Goal: Use online tool/utility: Utilize a website feature to perform a specific function

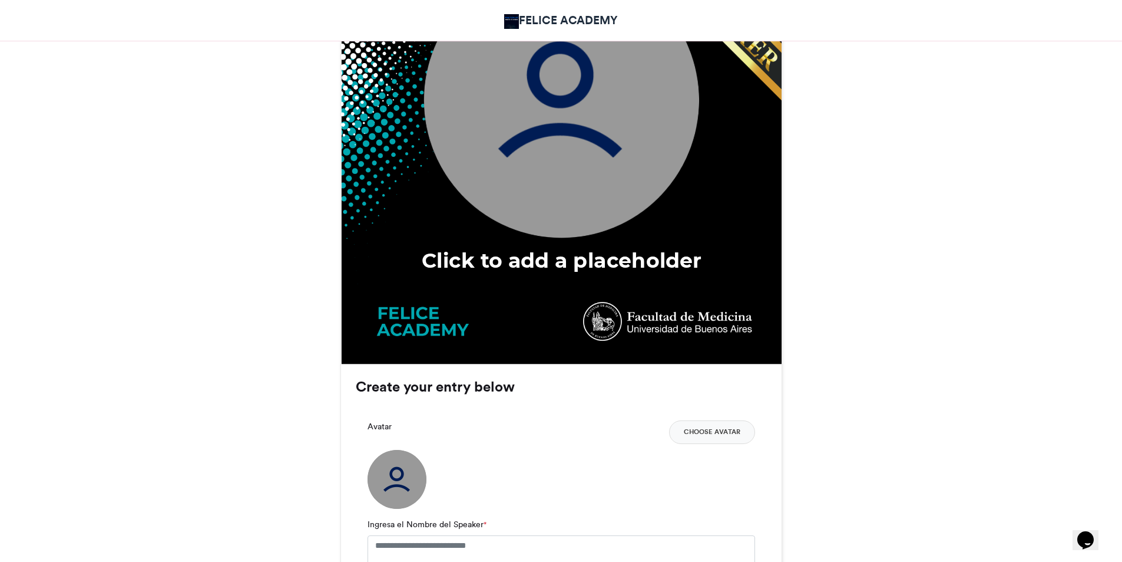
scroll to position [589, 0]
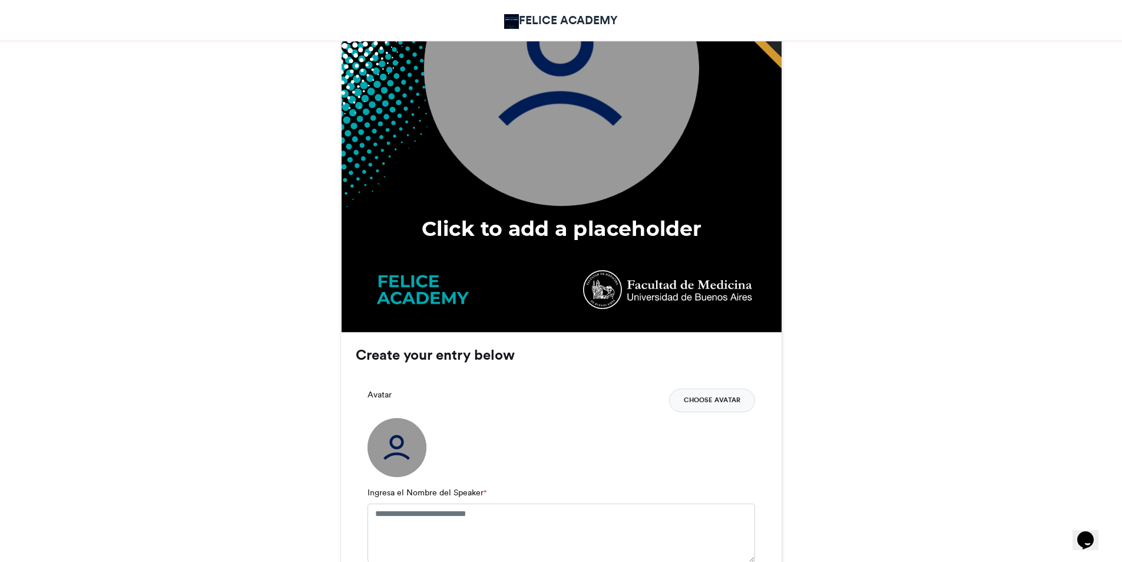
click at [707, 399] on button "Choose Avatar" at bounding box center [712, 400] width 86 height 24
click at [719, 395] on button "Choose Avatar" at bounding box center [712, 400] width 86 height 24
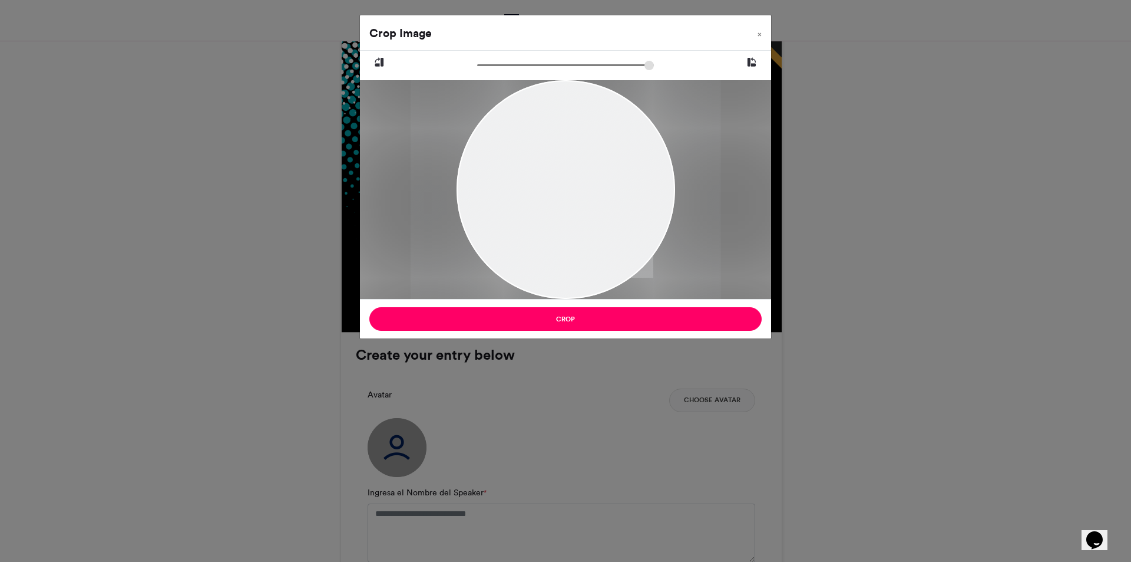
type input "******"
click at [485, 65] on input "zoom" at bounding box center [565, 65] width 177 height 11
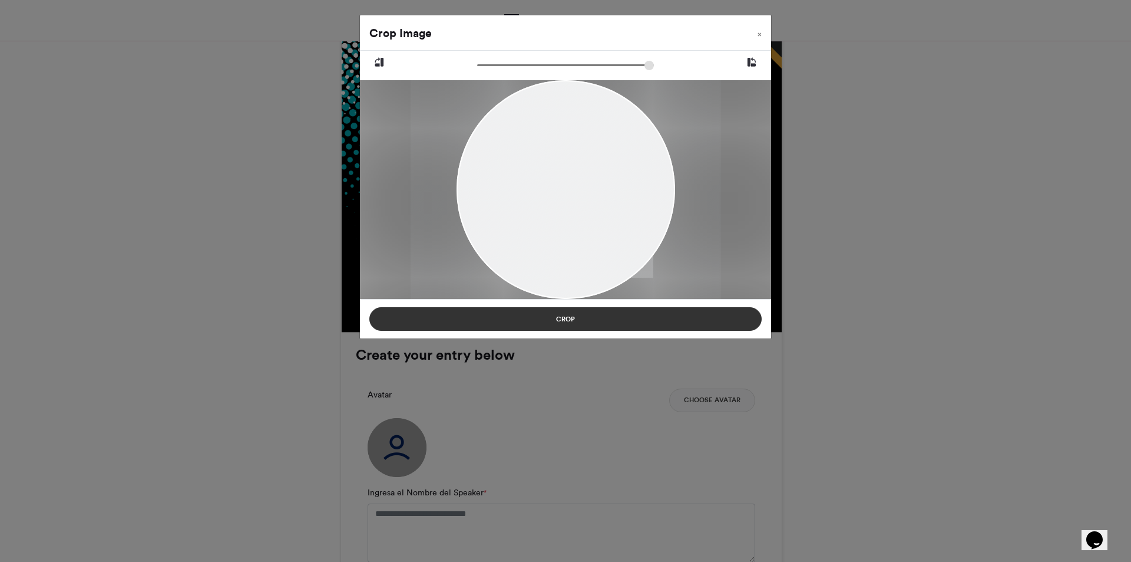
click at [587, 322] on button "Crop" at bounding box center [565, 319] width 392 height 24
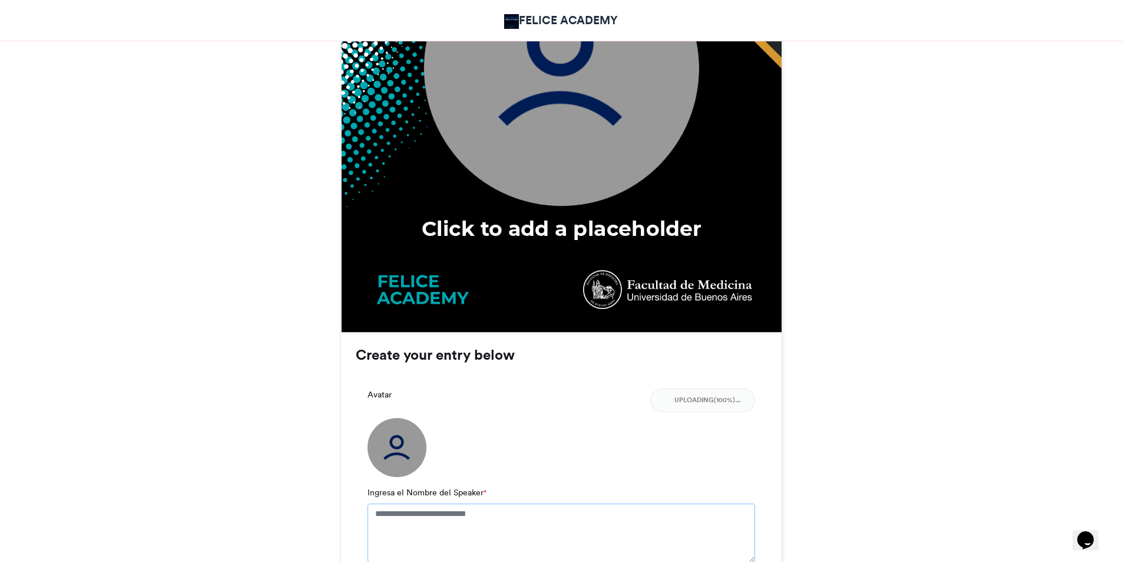
click at [442, 521] on textarea "Ingresa el Nombre del Speaker *" at bounding box center [562, 532] width 388 height 59
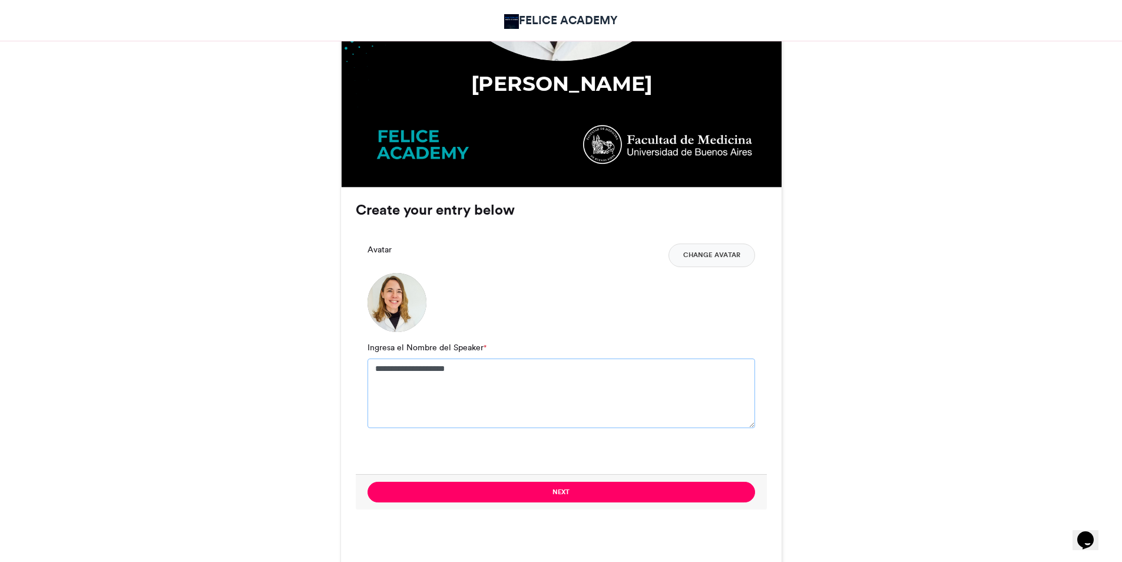
scroll to position [766, 0]
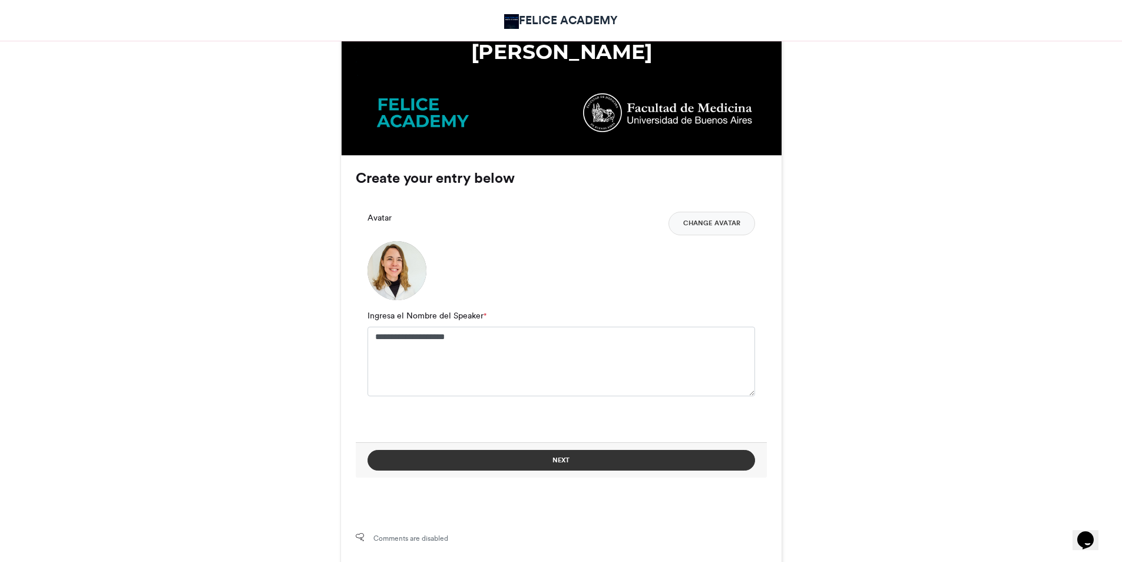
click at [586, 458] on button "Next" at bounding box center [562, 460] width 388 height 21
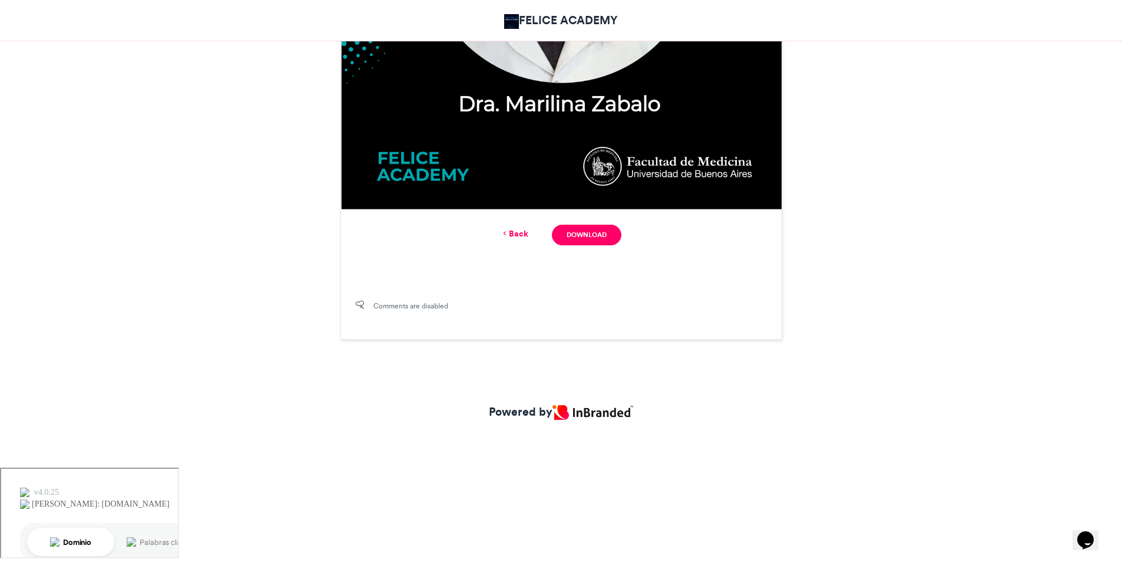
scroll to position [505, 0]
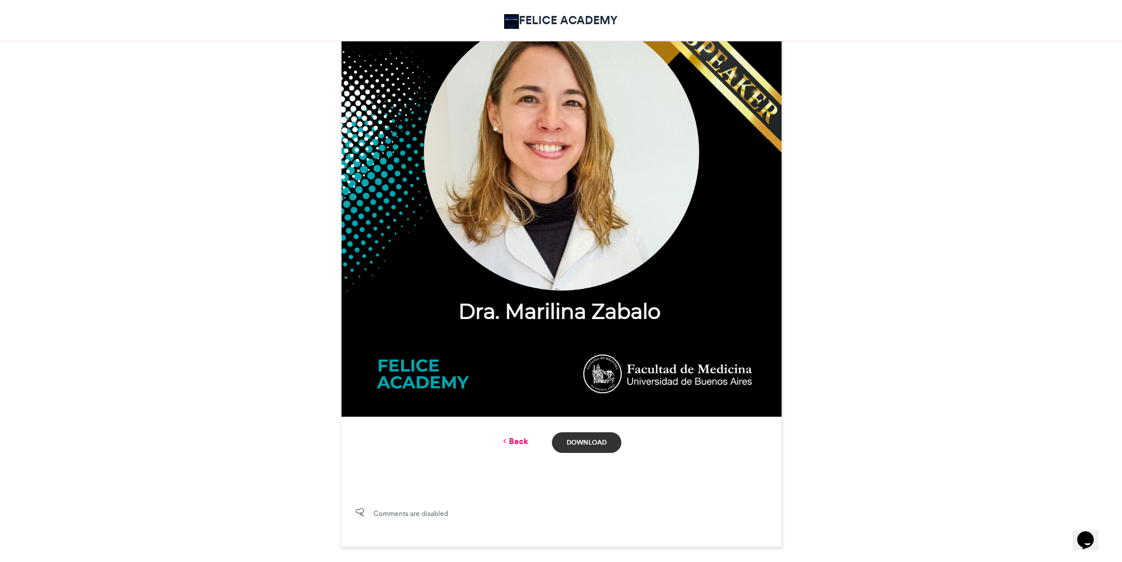
click at [591, 437] on link "Download" at bounding box center [586, 442] width 69 height 21
click at [517, 440] on link "Back" at bounding box center [515, 441] width 28 height 12
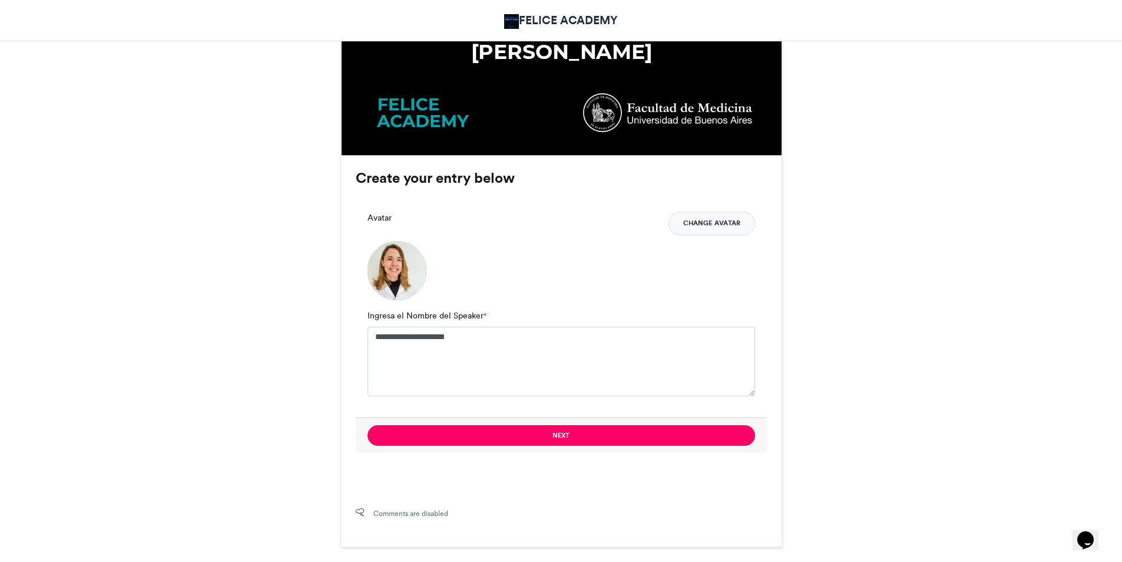
click at [703, 227] on button "Change Avatar" at bounding box center [712, 224] width 87 height 24
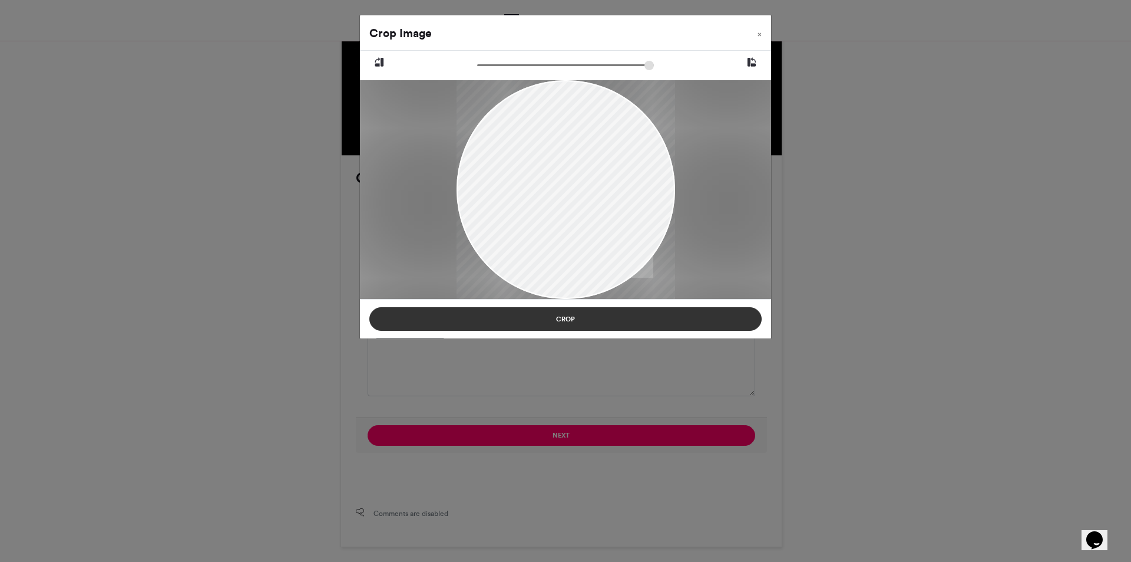
click at [635, 318] on button "Crop" at bounding box center [565, 319] width 392 height 24
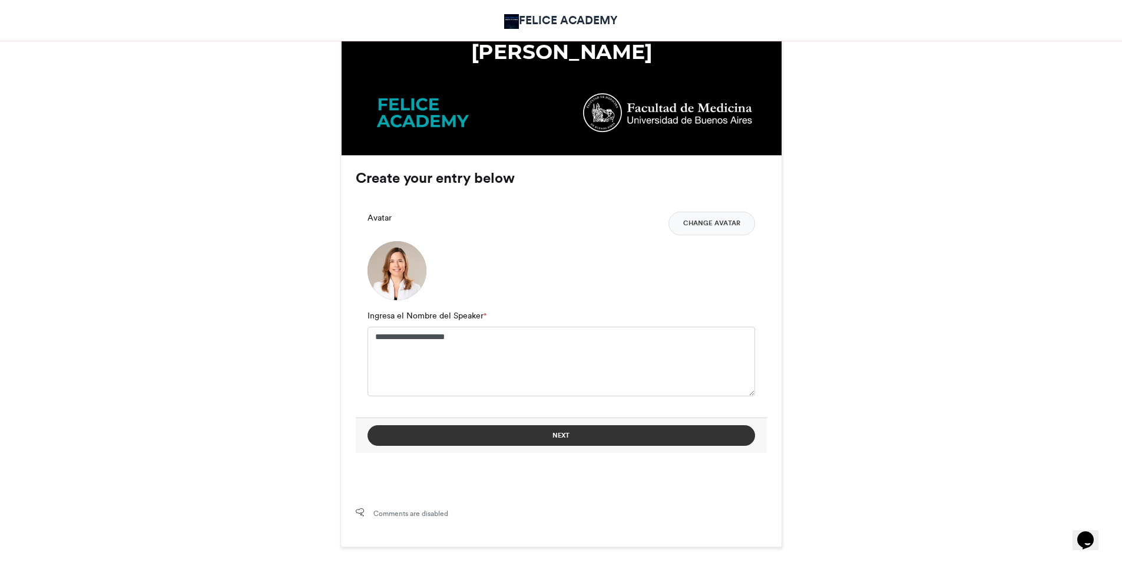
click at [576, 440] on button "Next" at bounding box center [562, 435] width 388 height 21
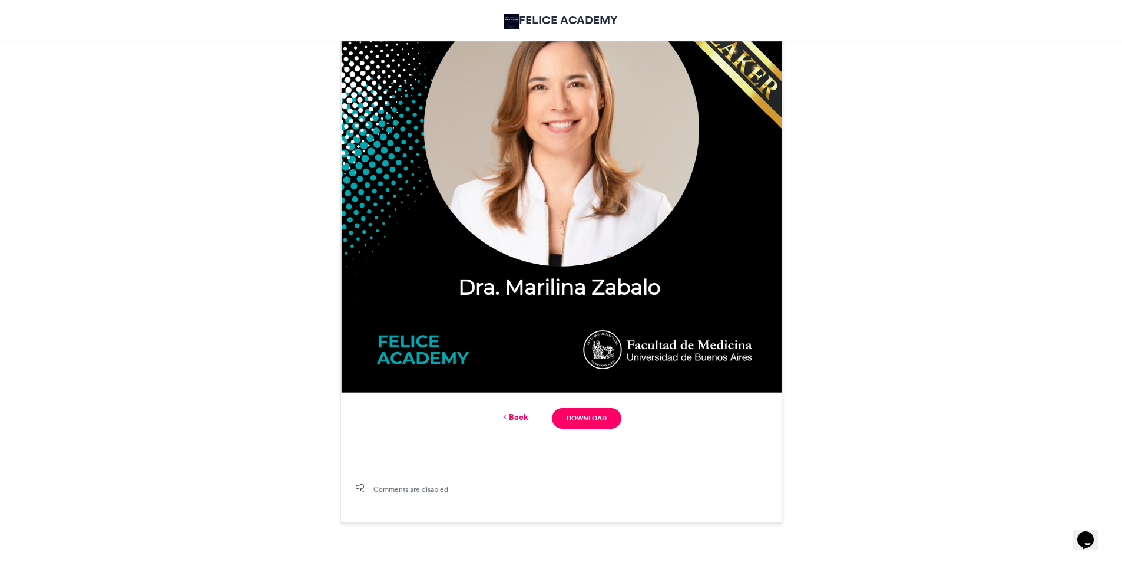
scroll to position [530, 0]
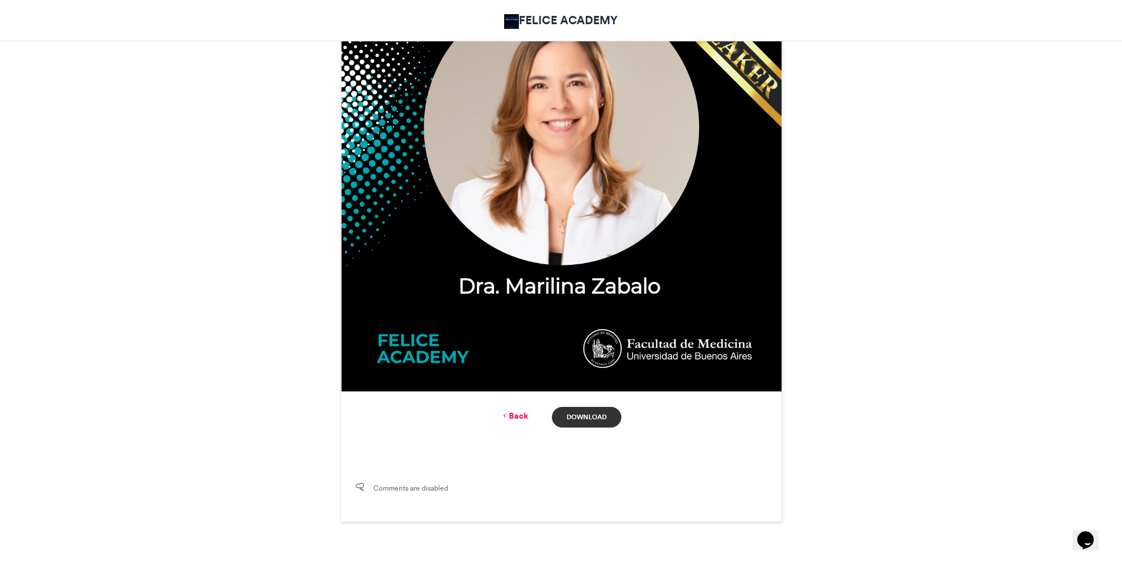
click at [593, 421] on link "Download" at bounding box center [586, 417] width 69 height 21
click at [527, 415] on link "Back" at bounding box center [515, 415] width 28 height 12
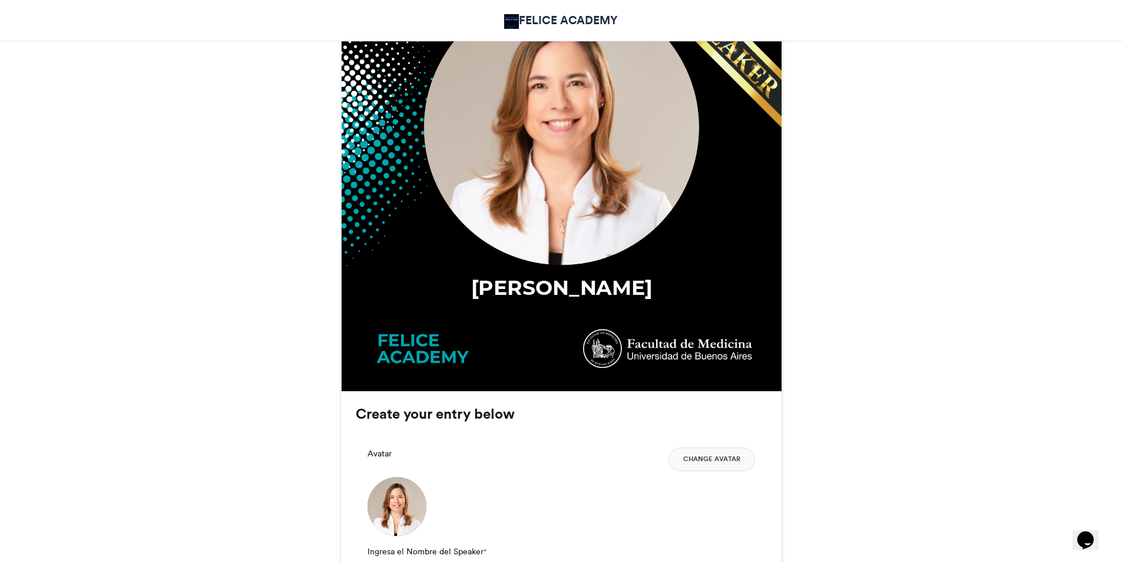
scroll to position [791, 0]
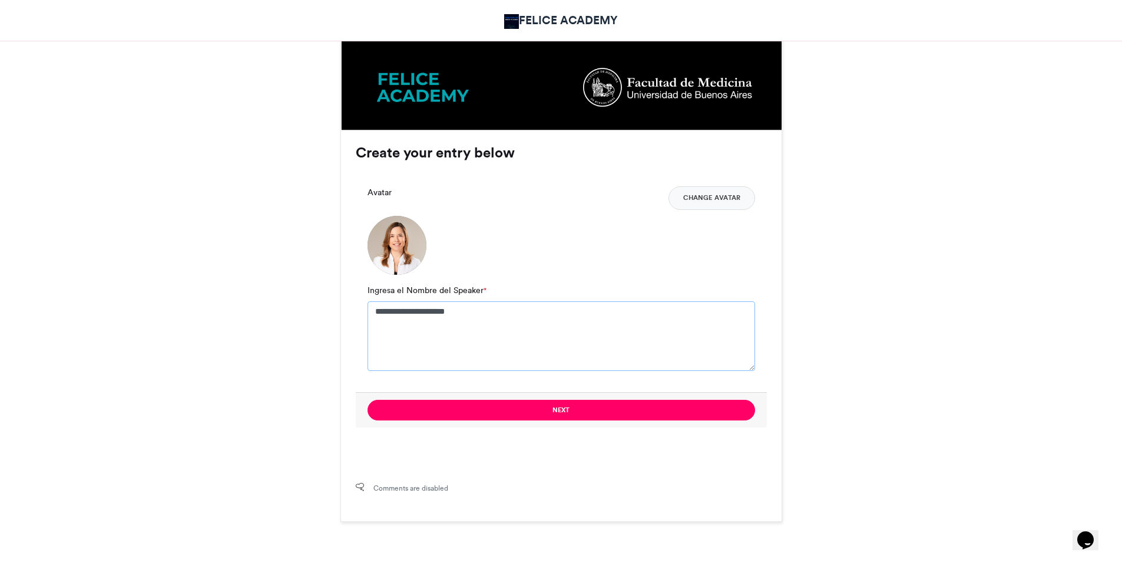
drag, startPoint x: 465, startPoint y: 313, endPoint x: 394, endPoint y: 318, distance: 70.8
click at [394, 318] on textarea "**********" at bounding box center [562, 336] width 388 height 70
type textarea "**********"
click at [728, 201] on button "Change Avatar" at bounding box center [712, 198] width 87 height 24
click at [717, 200] on button "Change Avatar" at bounding box center [712, 198] width 87 height 24
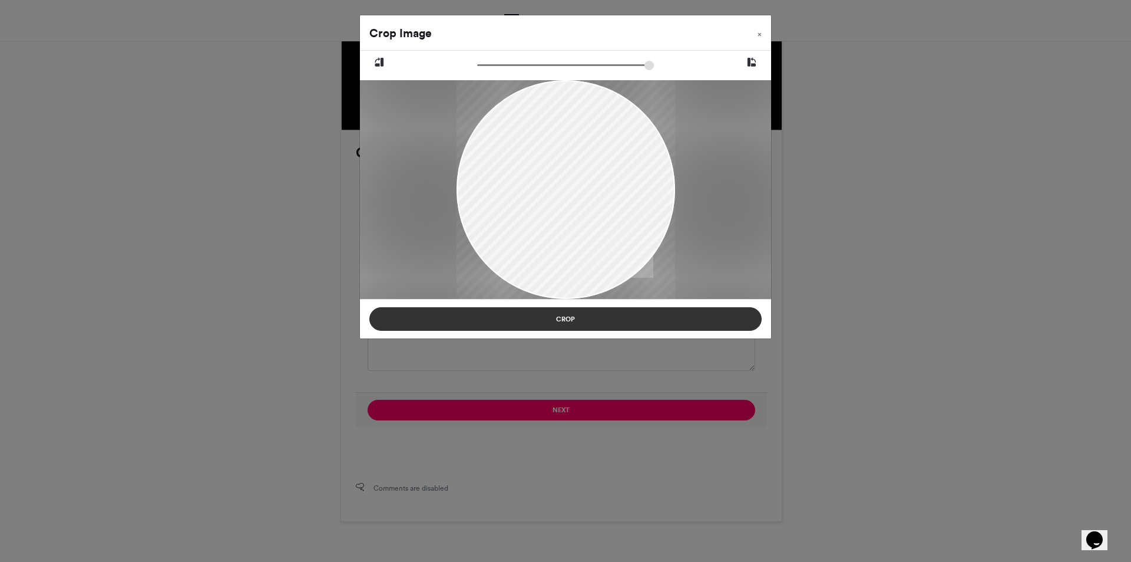
click at [619, 307] on button "Crop" at bounding box center [565, 319] width 392 height 24
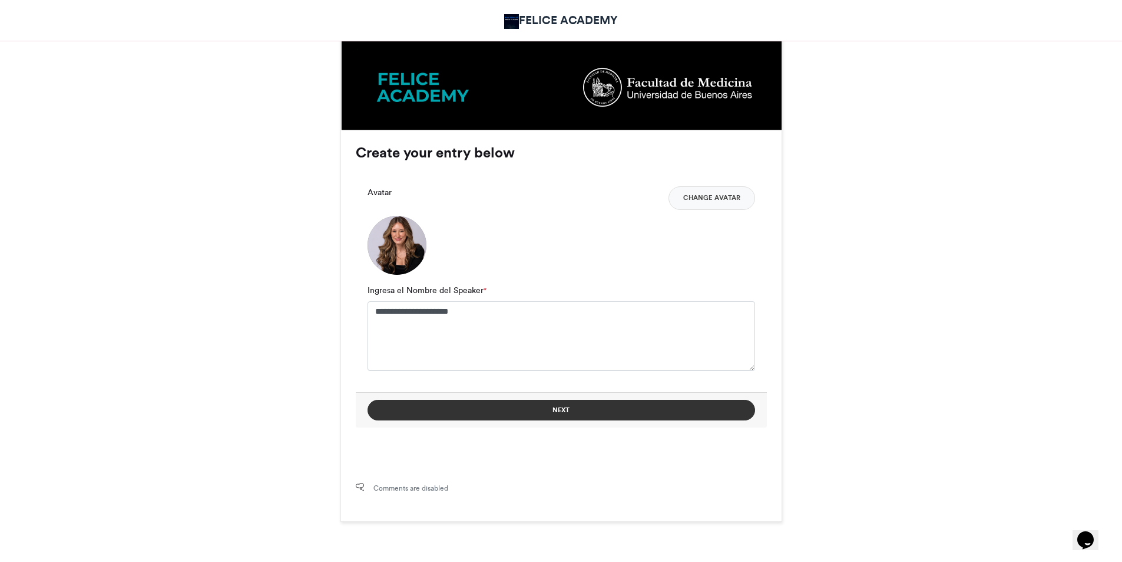
click at [573, 414] on button "Next" at bounding box center [562, 409] width 388 height 21
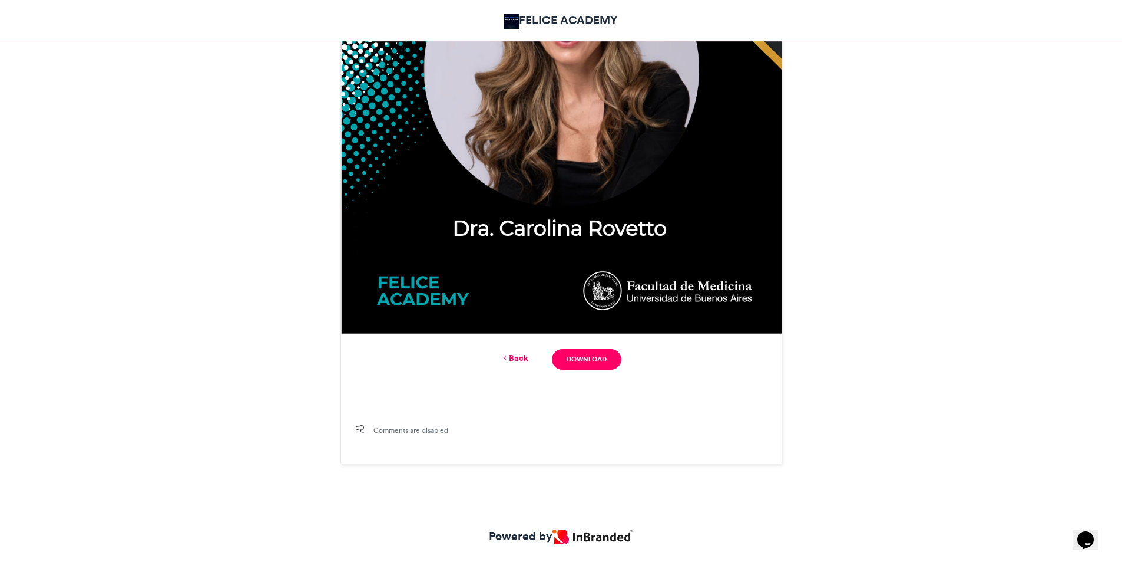
scroll to position [589, 0]
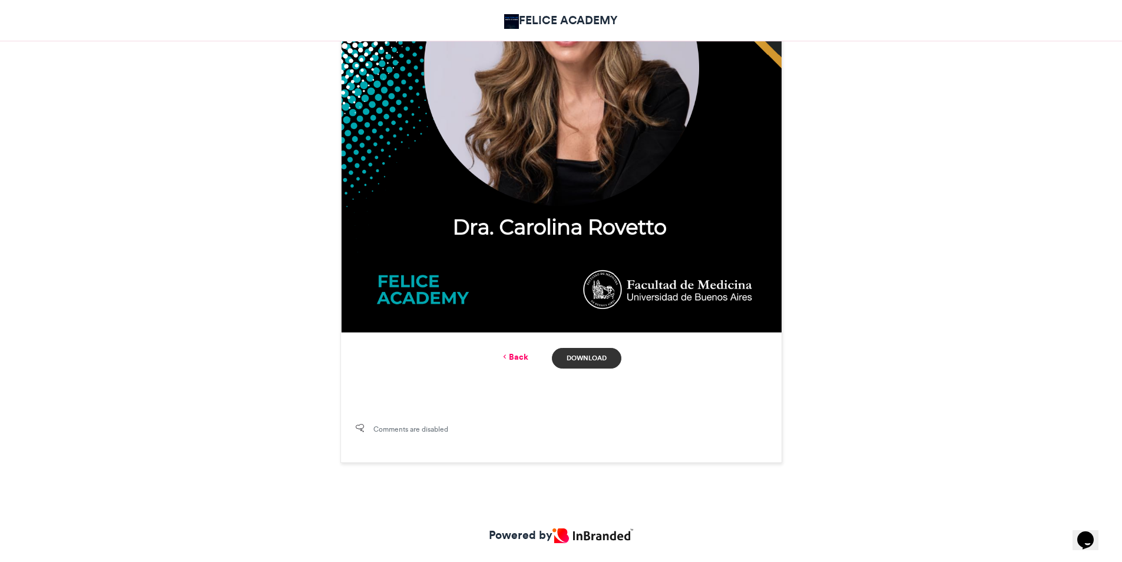
click at [591, 355] on link "Download" at bounding box center [586, 358] width 69 height 21
